Goal: Check status: Check status

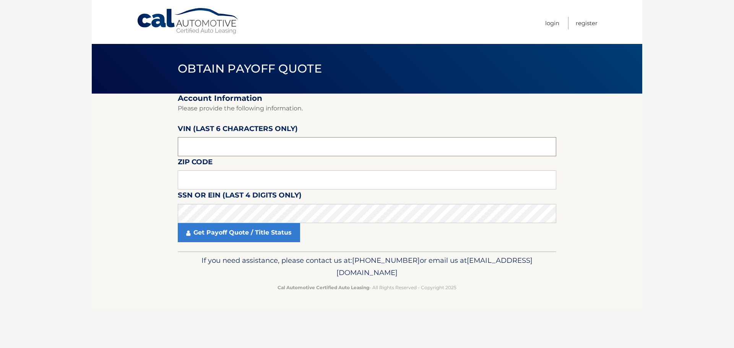
click at [200, 145] on input "text" at bounding box center [367, 146] width 379 height 19
drag, startPoint x: 200, startPoint y: 145, endPoint x: 180, endPoint y: 152, distance: 21.4
click at [180, 152] on input "text" at bounding box center [367, 146] width 379 height 19
click at [205, 144] on input "text" at bounding box center [367, 146] width 379 height 19
type input "166882"
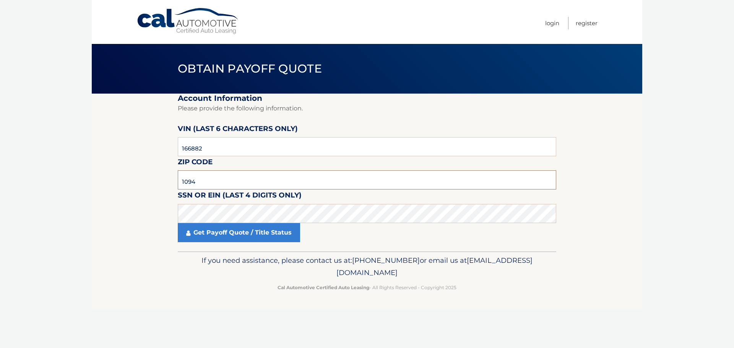
click at [202, 180] on input "1094" at bounding box center [367, 180] width 379 height 19
type input "10941"
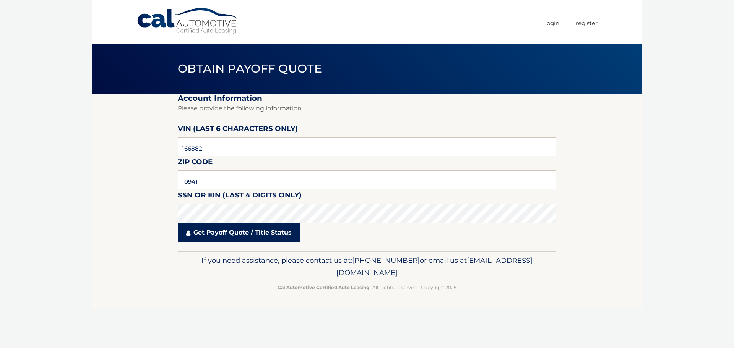
click at [191, 236] on link "Get Payoff Quote / Title Status" at bounding box center [239, 232] width 122 height 19
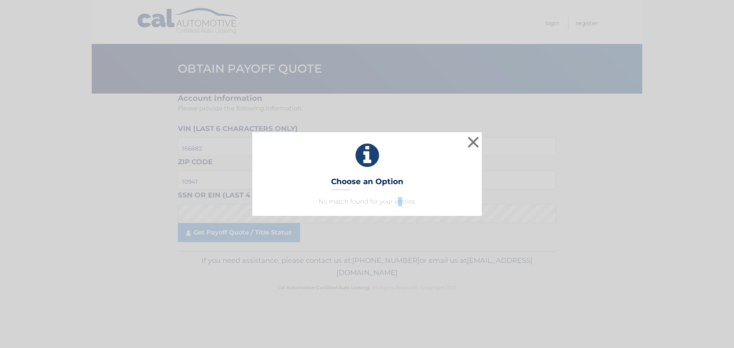
click at [399, 204] on p "No match found for your entries." at bounding box center [367, 201] width 210 height 9
click at [435, 180] on div "× Choose an Option No match found for your entries. This is what you see on sec…" at bounding box center [367, 173] width 230 height 83
click at [475, 143] on button "×" at bounding box center [473, 142] width 15 height 15
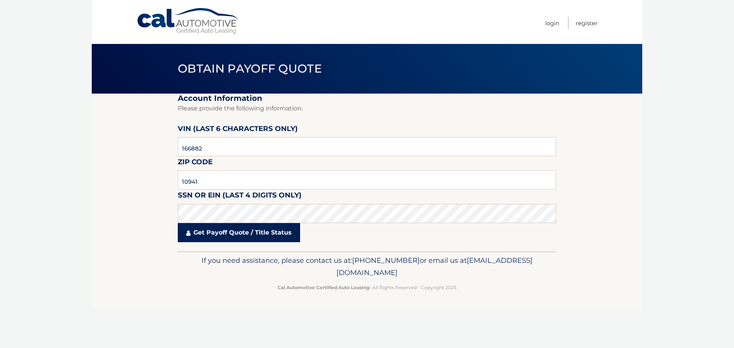
click at [212, 230] on link "Get Payoff Quote / Title Status" at bounding box center [239, 232] width 122 height 19
click at [210, 234] on link "Get Payoff Quote / Title Status" at bounding box center [239, 232] width 122 height 19
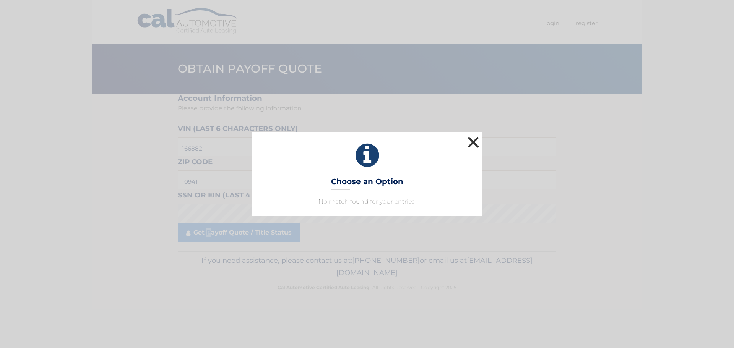
click at [474, 147] on button "×" at bounding box center [473, 142] width 15 height 15
